Goal: Transaction & Acquisition: Obtain resource

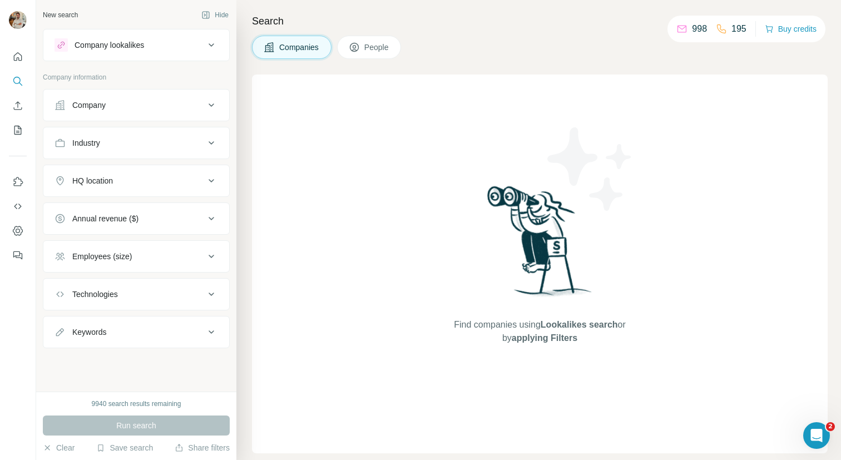
click at [126, 102] on div "Company" at bounding box center [130, 105] width 150 height 11
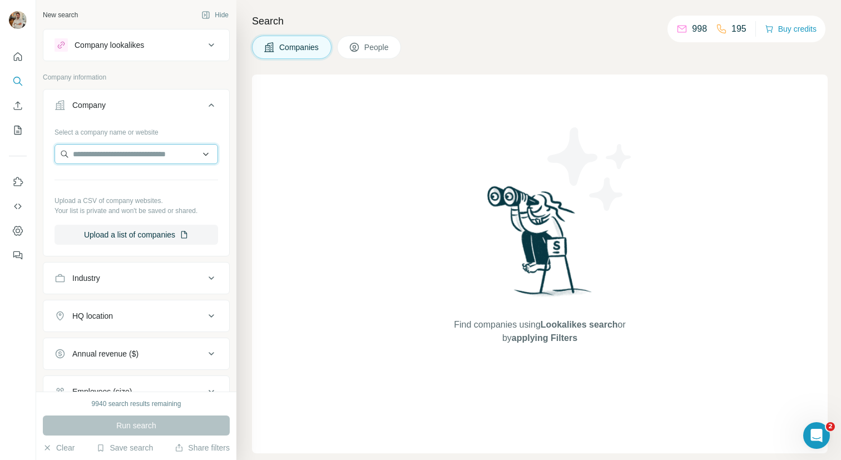
click at [119, 163] on input "text" at bounding box center [137, 154] width 164 height 20
paste input "**********"
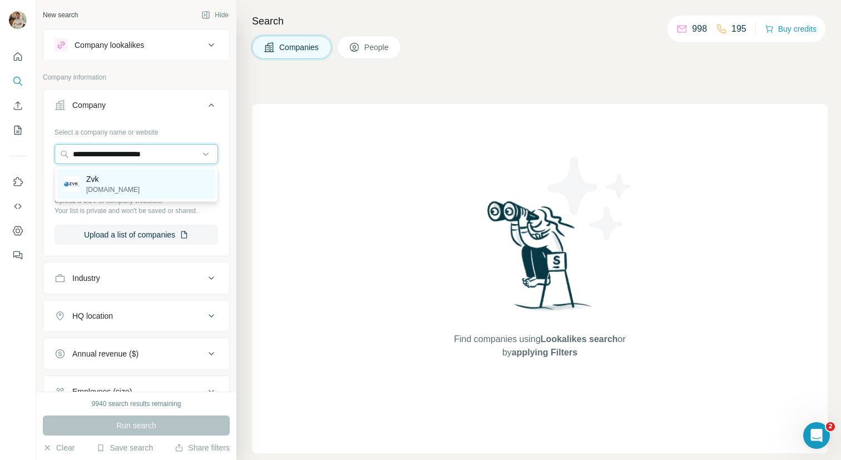
type input "**********"
click at [127, 186] on p "[DOMAIN_NAME]" at bounding box center [112, 190] width 53 height 10
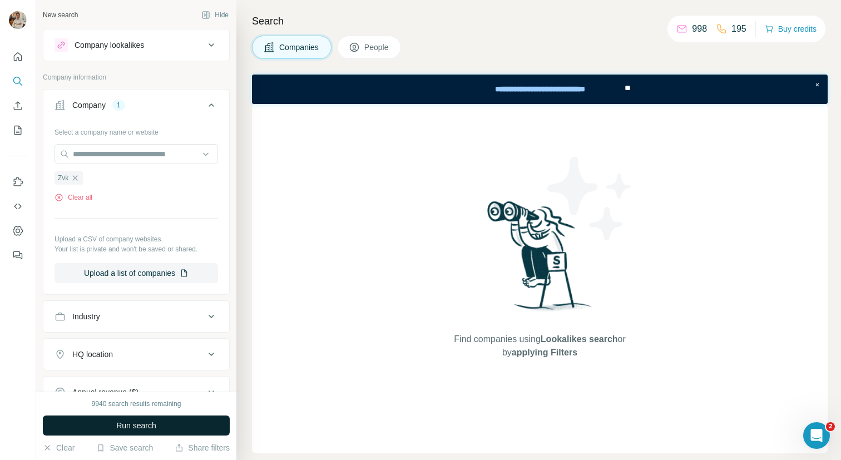
click at [173, 429] on button "Run search" at bounding box center [136, 426] width 187 height 20
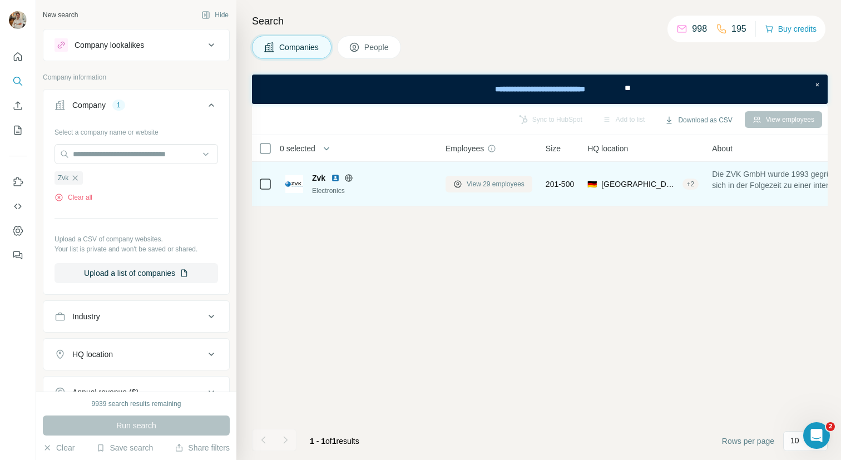
click at [470, 181] on span "View 29 employees" at bounding box center [496, 184] width 58 height 10
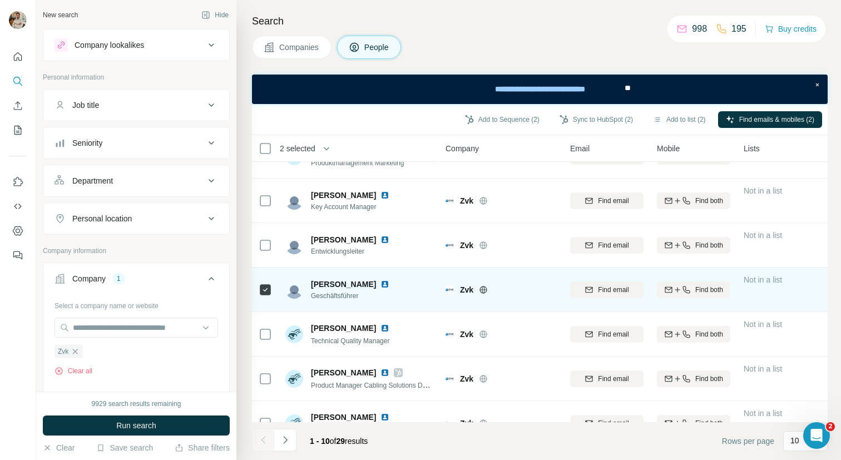
scroll to position [185, 0]
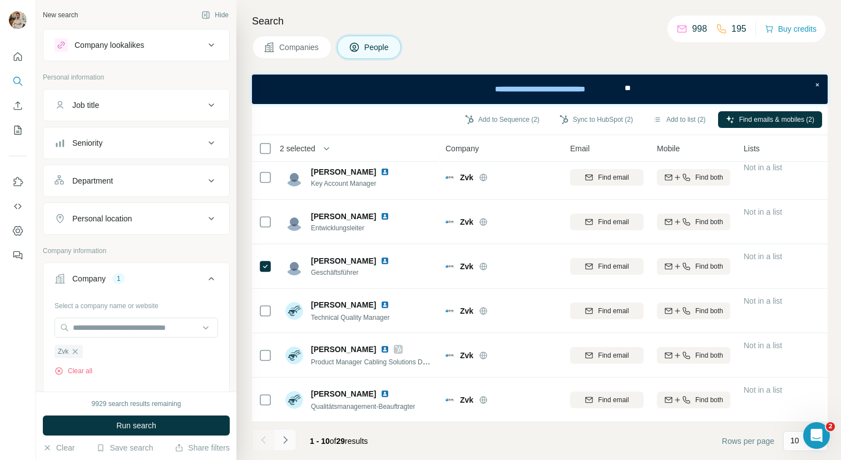
click at [282, 437] on icon "Navigate to next page" at bounding box center [285, 440] width 11 height 11
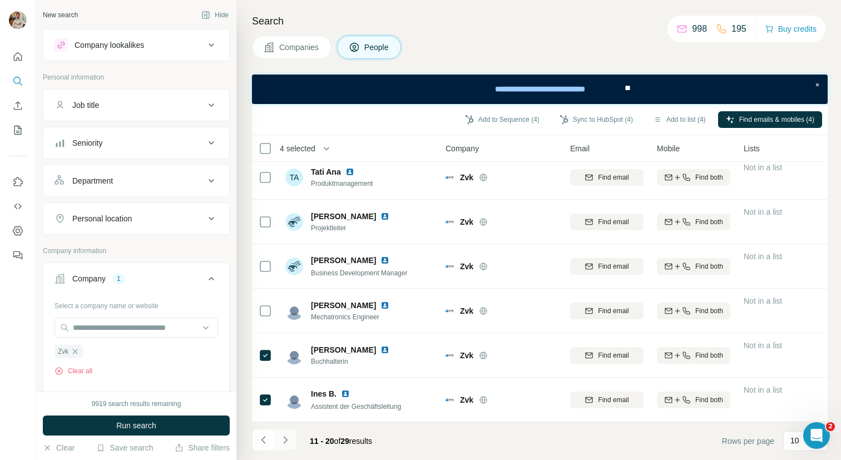
click at [289, 442] on icon "Navigate to next page" at bounding box center [285, 440] width 11 height 11
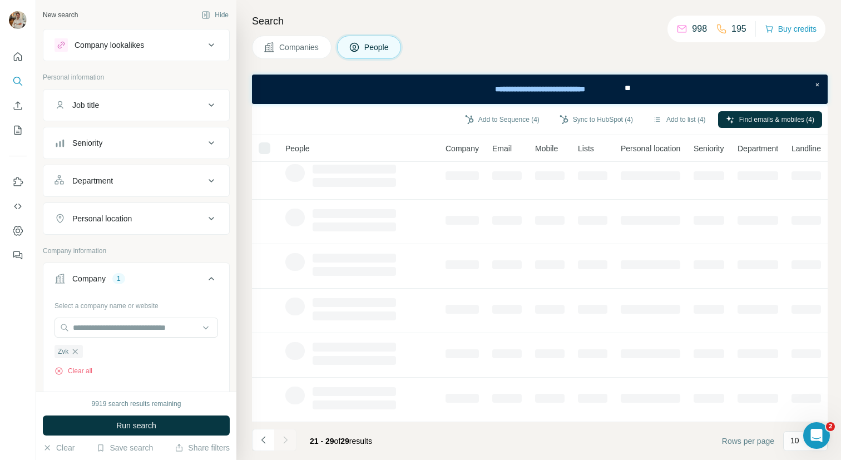
scroll to position [140, 0]
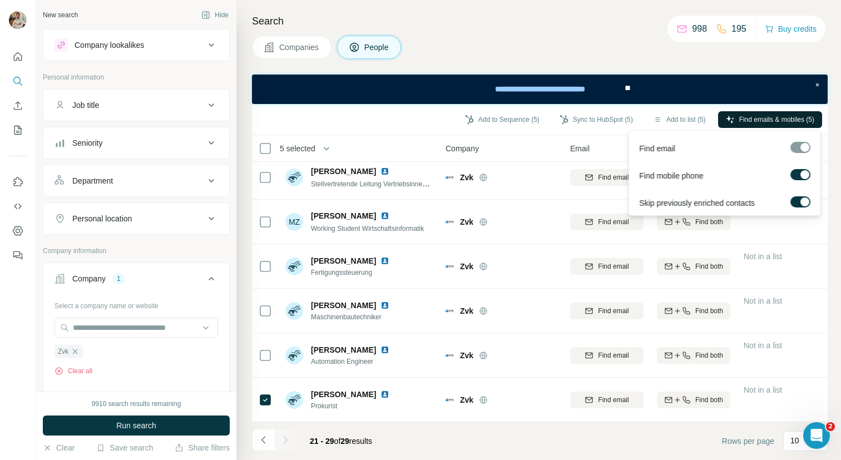
click at [749, 123] on span "Find emails & mobiles (5)" at bounding box center [777, 120] width 75 height 10
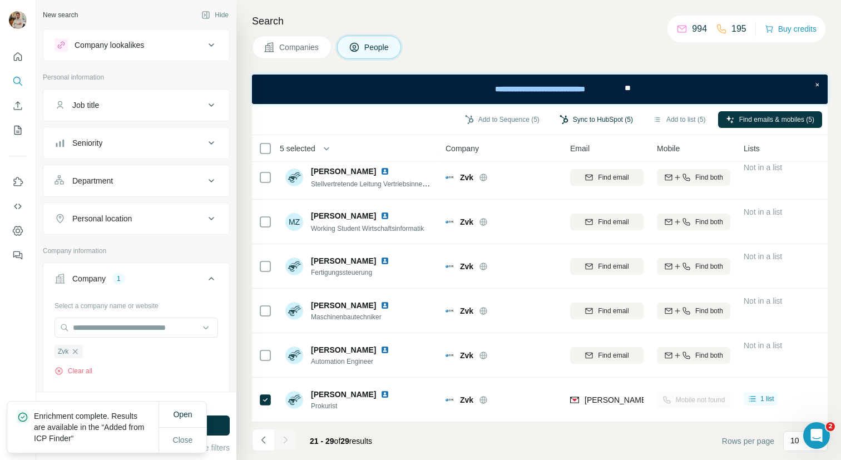
click at [582, 115] on button "Sync to HubSpot (5)" at bounding box center [596, 119] width 89 height 17
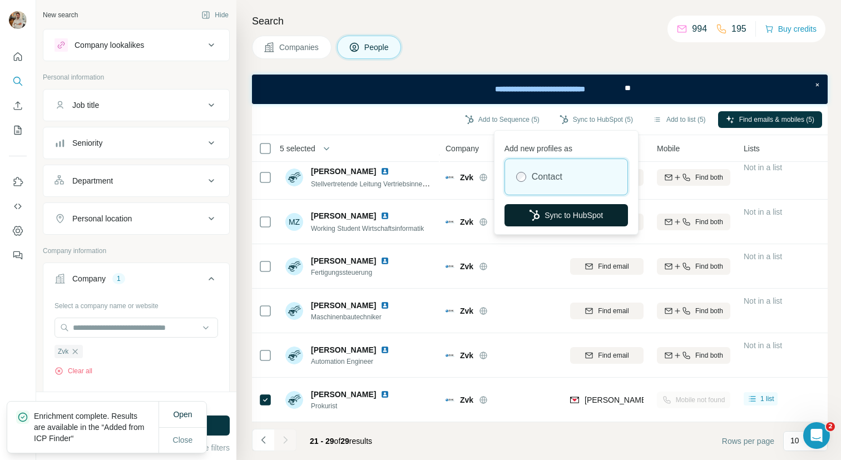
click at [583, 211] on button "Sync to HubSpot" at bounding box center [567, 215] width 124 height 22
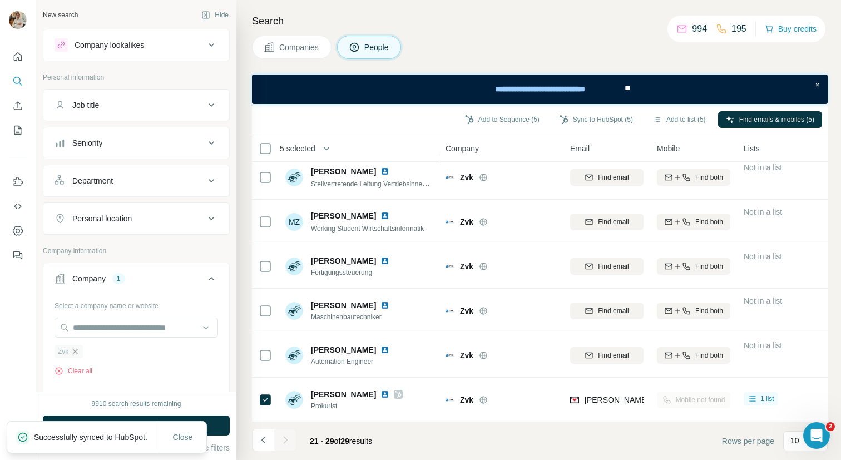
click at [77, 353] on icon "button" at bounding box center [75, 351] width 5 height 5
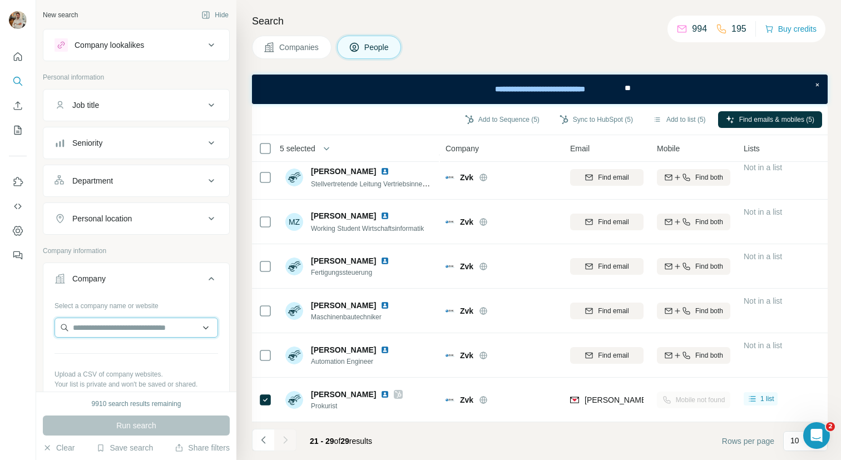
click at [97, 319] on input "text" at bounding box center [137, 328] width 164 height 20
paste input "**********"
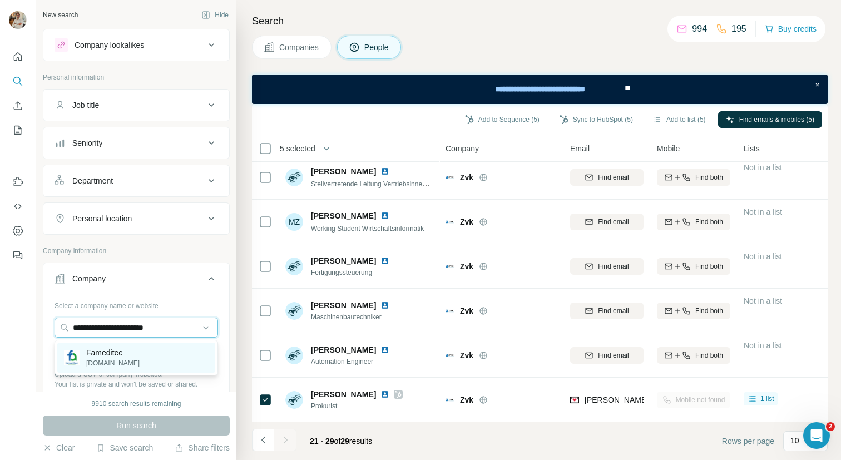
type input "**********"
click at [112, 360] on p "[DOMAIN_NAME]" at bounding box center [112, 363] width 53 height 10
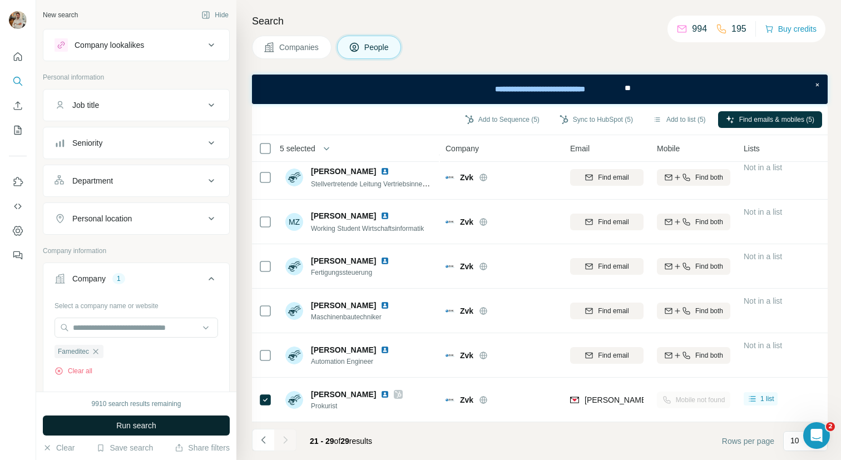
click at [140, 432] on button "Run search" at bounding box center [136, 426] width 187 height 20
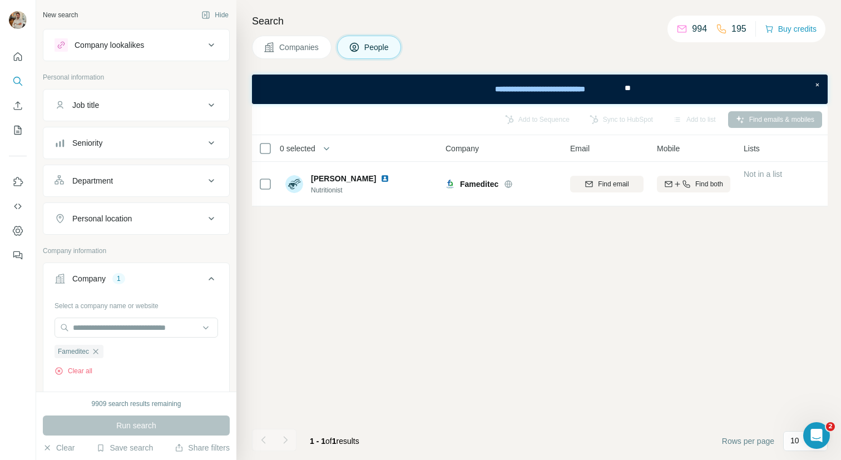
click at [296, 51] on span "Companies" at bounding box center [299, 47] width 41 height 11
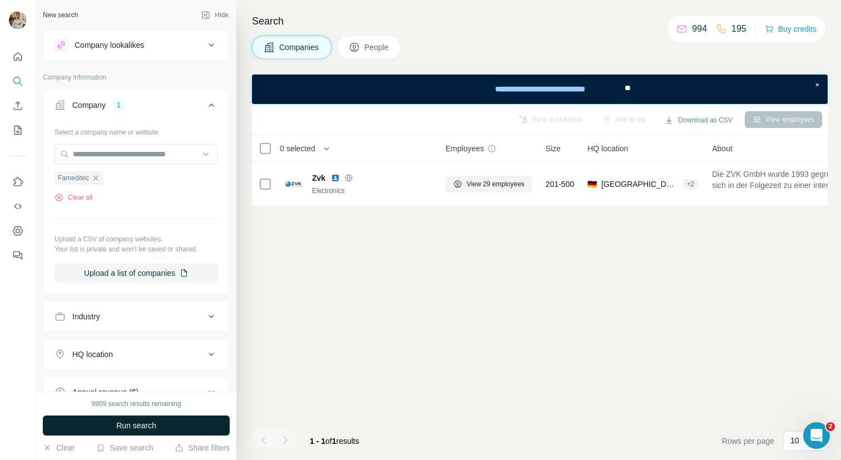
click at [96, 424] on button "Run search" at bounding box center [136, 426] width 187 height 20
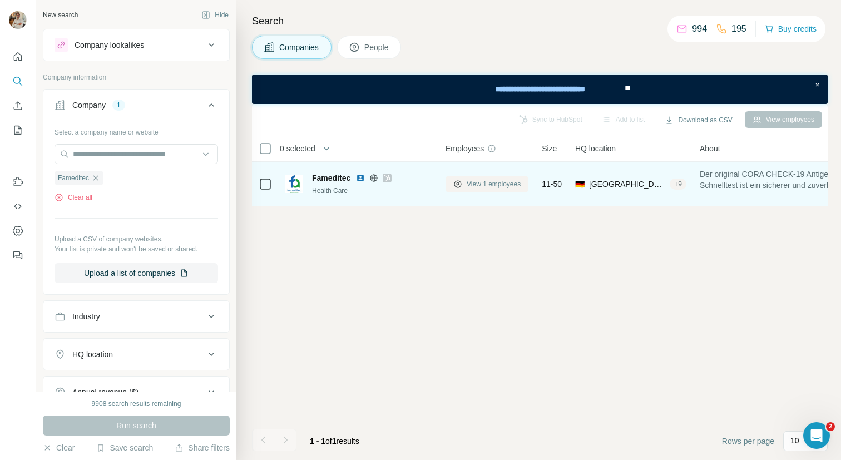
click at [486, 182] on span "View 1 employees" at bounding box center [494, 184] width 54 height 10
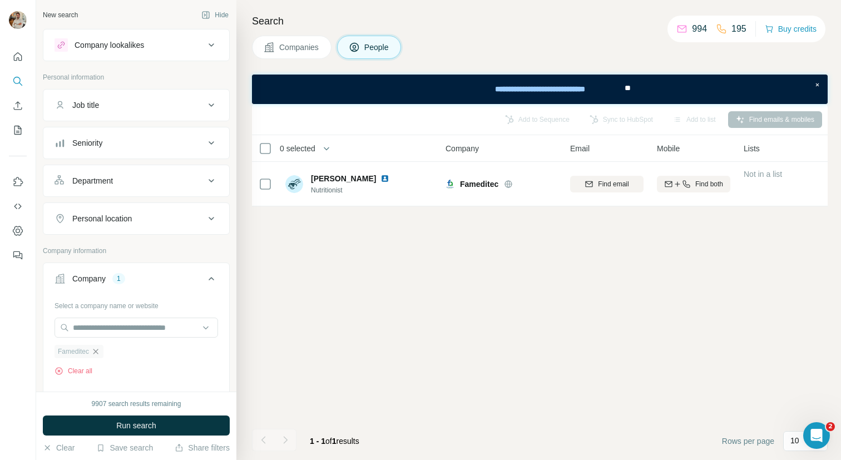
click at [100, 352] on icon "button" at bounding box center [95, 351] width 9 height 9
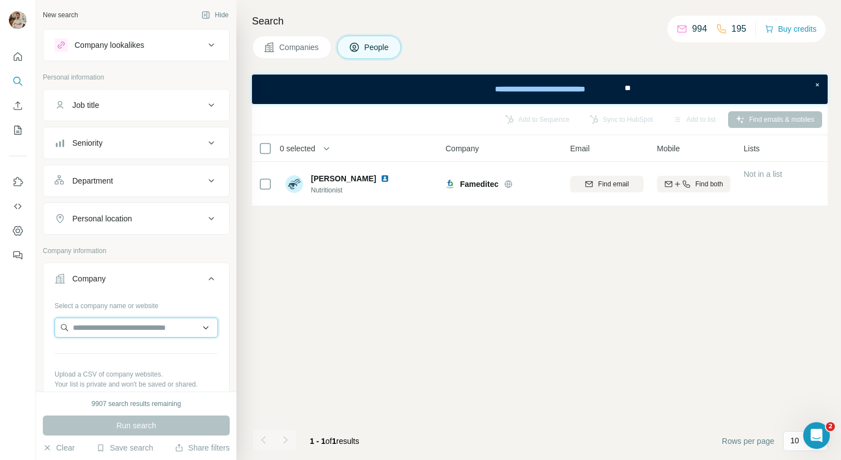
click at [101, 324] on input "text" at bounding box center [137, 328] width 164 height 20
paste input "**********"
type input "**********"
click at [135, 357] on div "[PERSON_NAME] [DOMAIN_NAME]" at bounding box center [136, 358] width 158 height 30
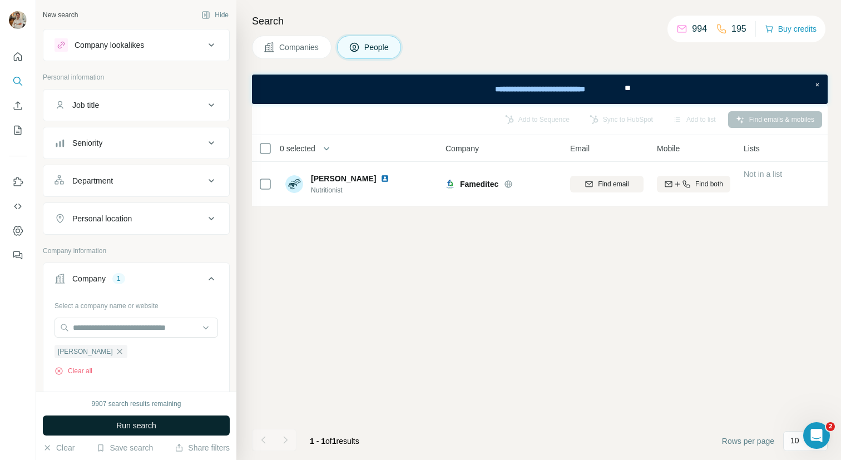
click at [192, 425] on button "Run search" at bounding box center [136, 426] width 187 height 20
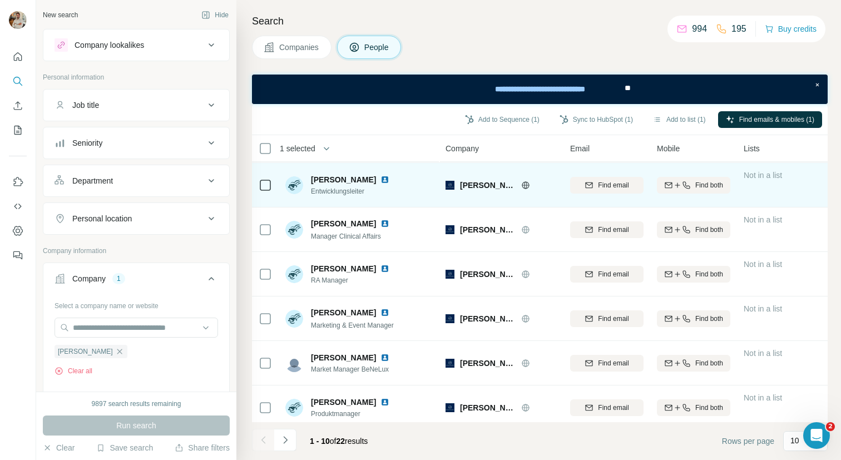
scroll to position [185, 0]
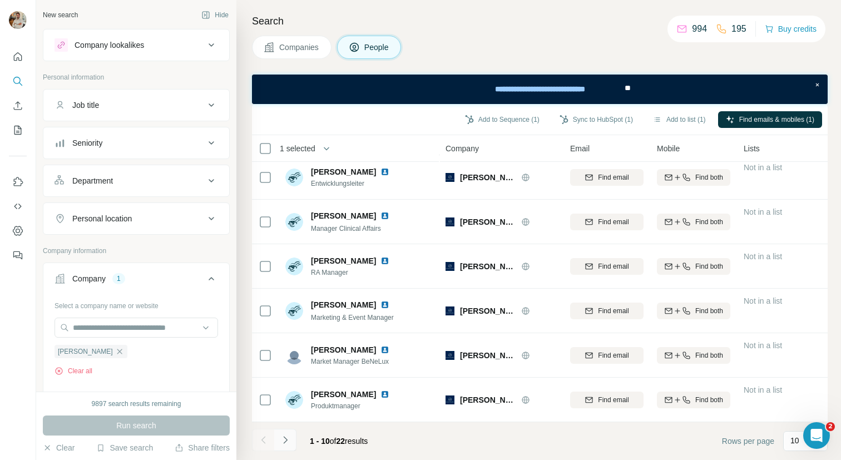
click at [286, 441] on icon "Navigate to next page" at bounding box center [285, 440] width 11 height 11
click at [289, 437] on icon "Navigate to next page" at bounding box center [285, 440] width 11 height 11
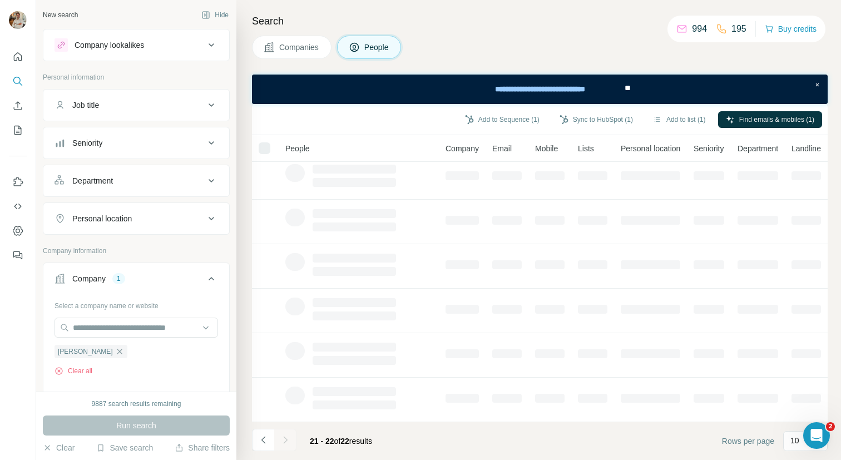
scroll to position [0, 0]
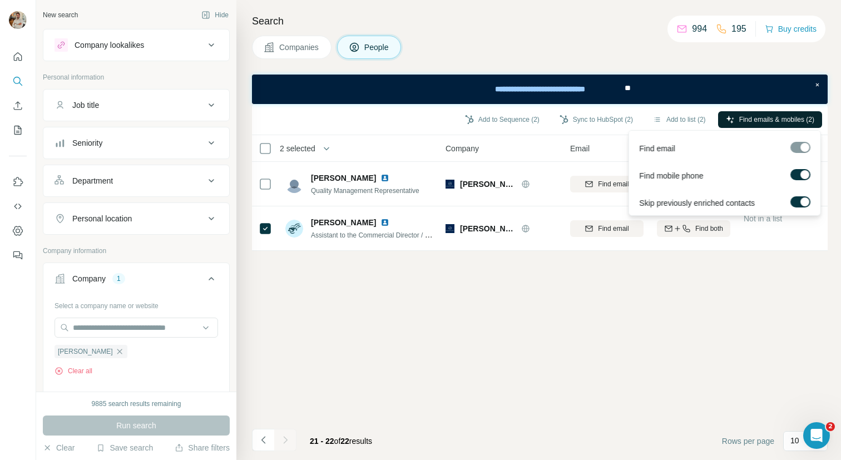
click at [767, 114] on button "Find emails & mobiles (2)" at bounding box center [770, 119] width 104 height 17
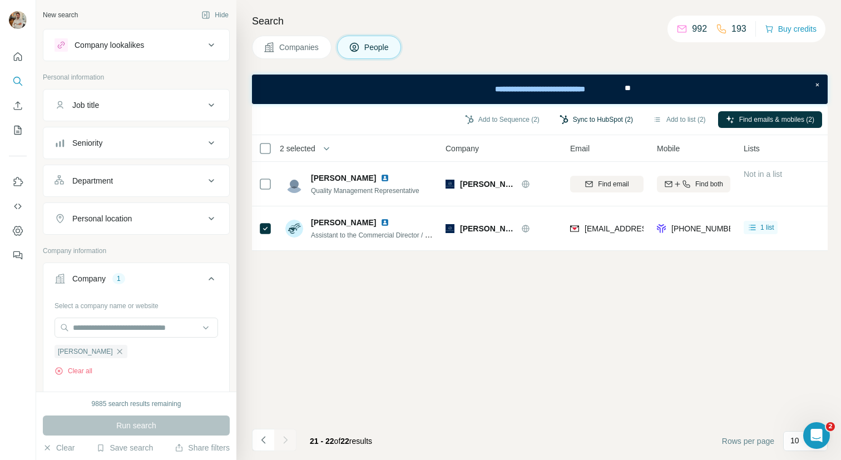
click at [584, 121] on button "Sync to HubSpot (2)" at bounding box center [596, 119] width 89 height 17
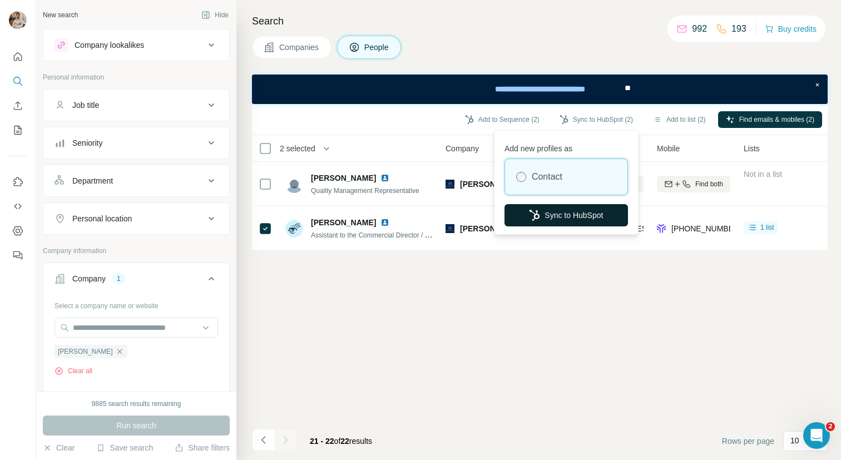
click at [566, 218] on button "Sync to HubSpot" at bounding box center [567, 215] width 124 height 22
